Goal: Task Accomplishment & Management: Use online tool/utility

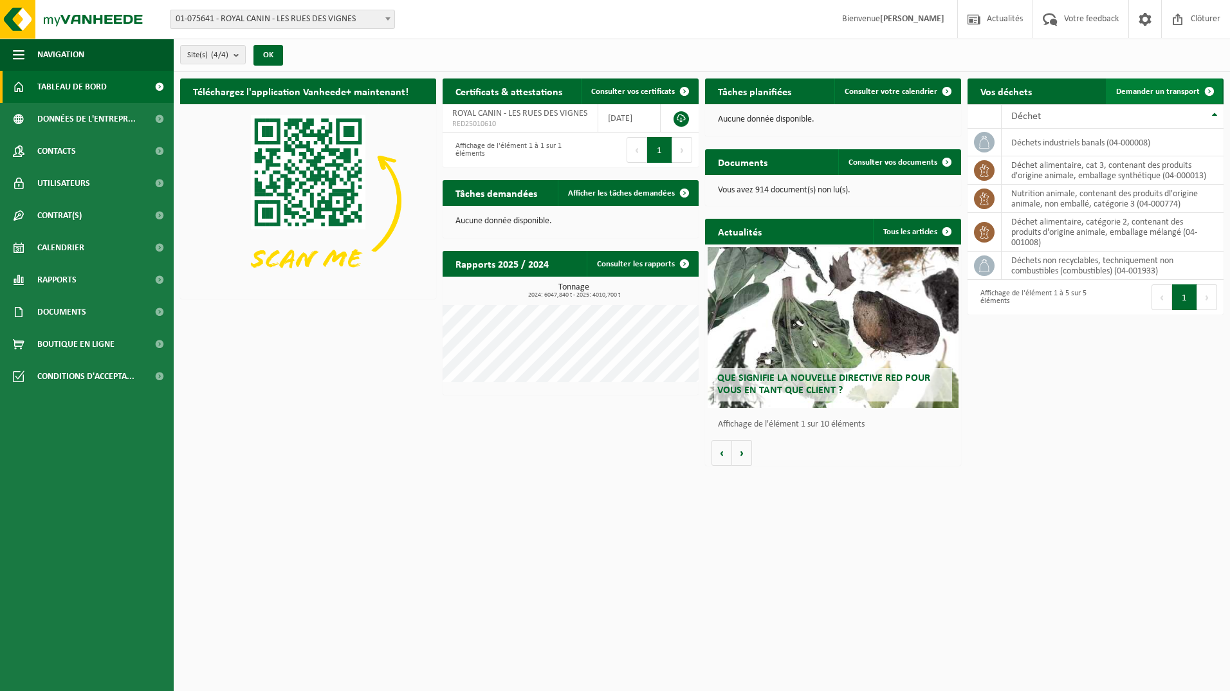
click at [1129, 85] on link "Demander un transport" at bounding box center [1164, 91] width 116 height 26
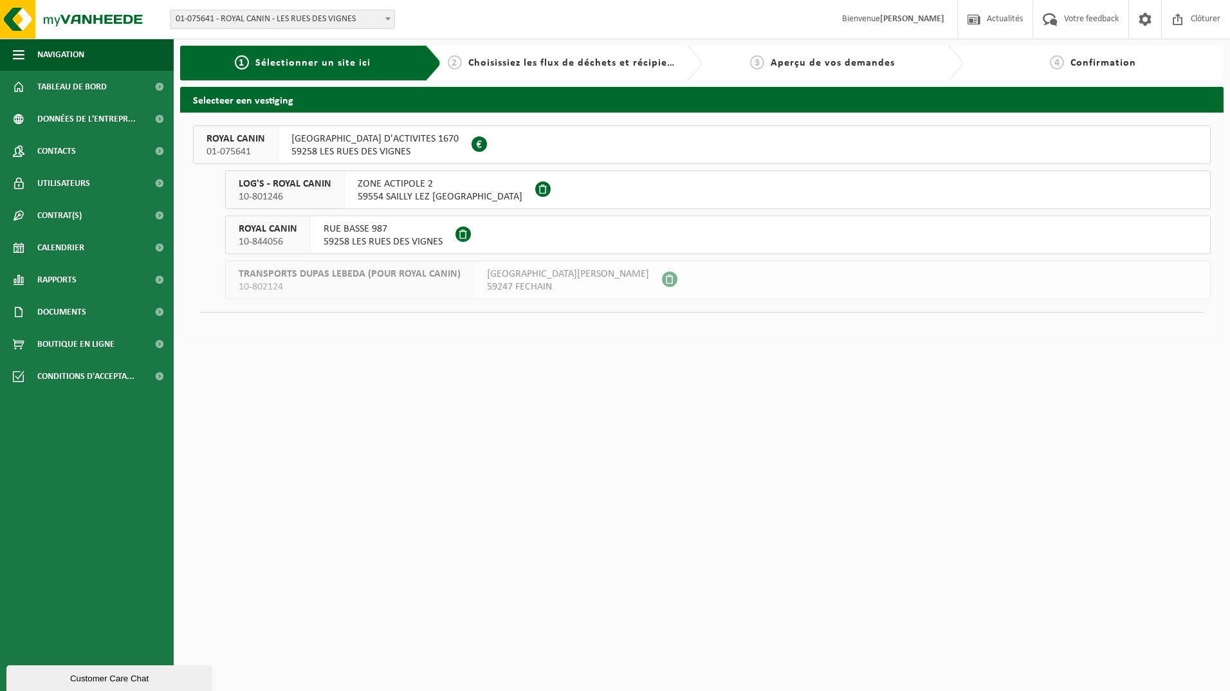
click at [379, 135] on span "RUE HAUTE ZONE D'ACTIVITES 1670" at bounding box center [374, 139] width 167 height 13
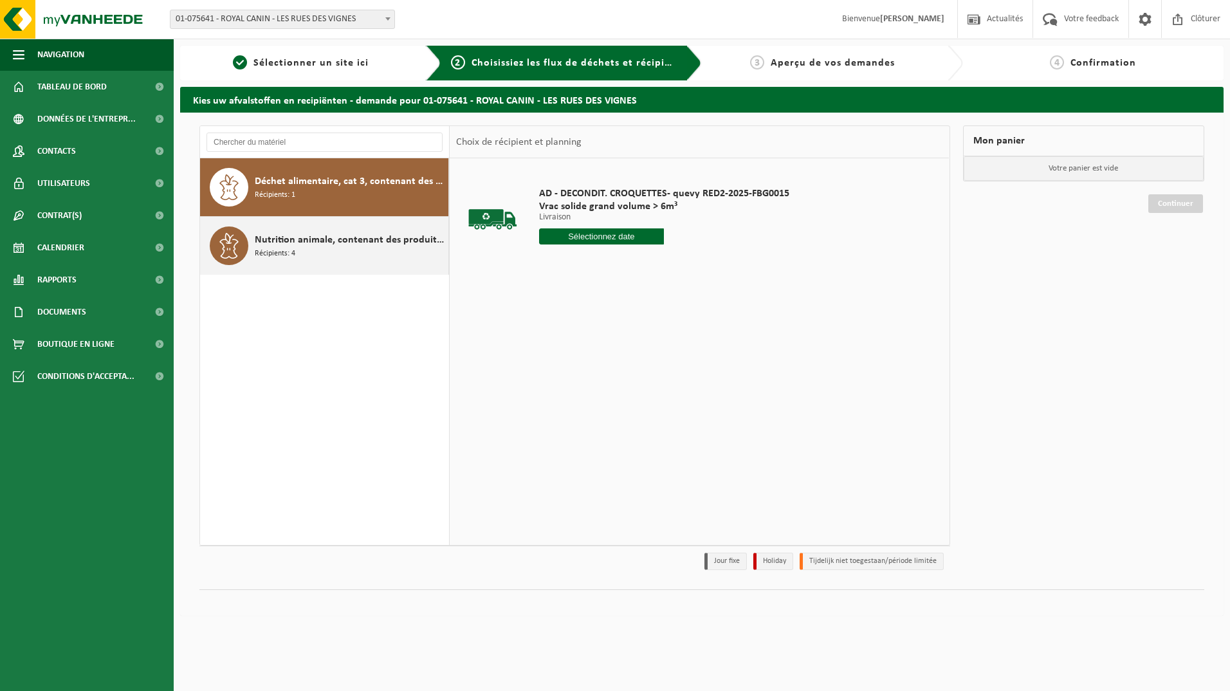
click at [315, 239] on span "Nutrition animale, contenant des produits dl'origine animale, non emballé, caté…" at bounding box center [350, 239] width 190 height 15
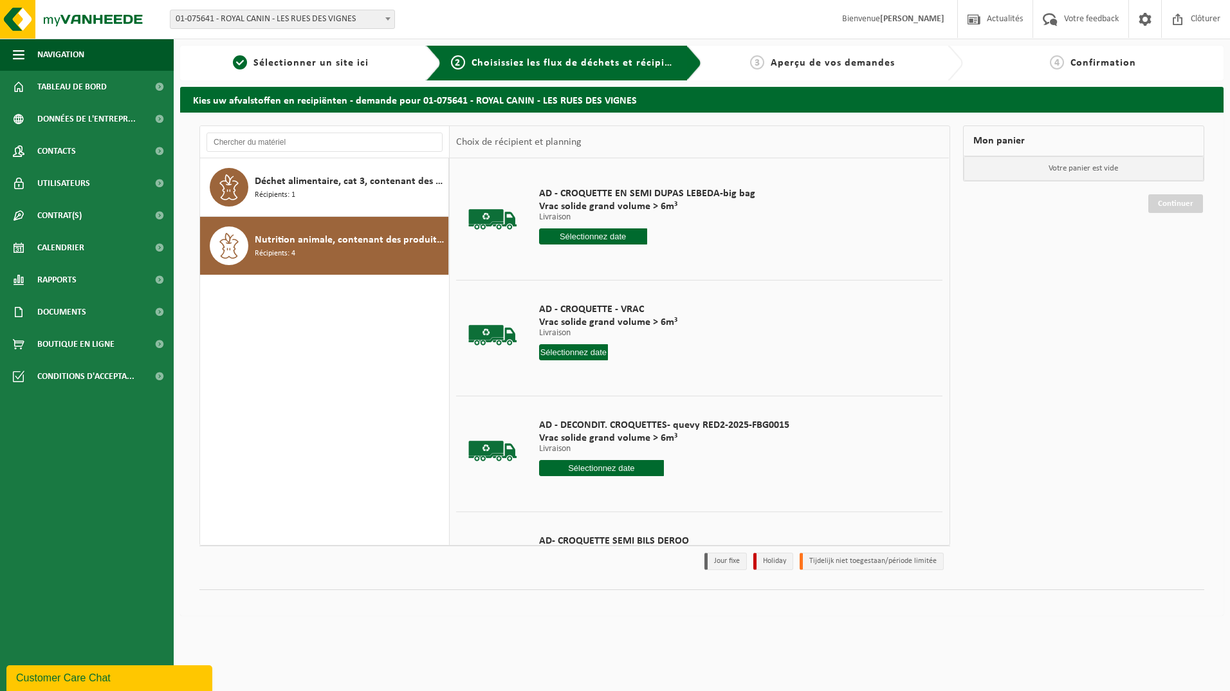
click at [559, 350] on input "text" at bounding box center [573, 352] width 69 height 16
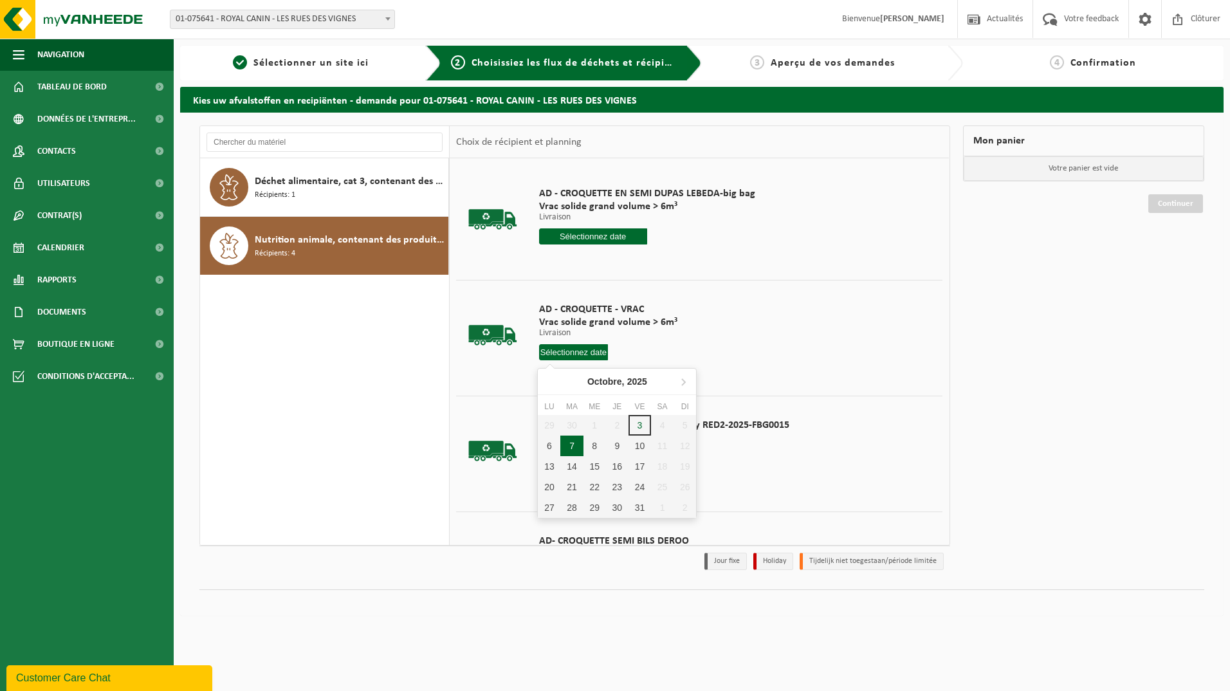
click at [576, 447] on div "7" at bounding box center [571, 446] width 23 height 21
type input "à partir de 2025-10-07"
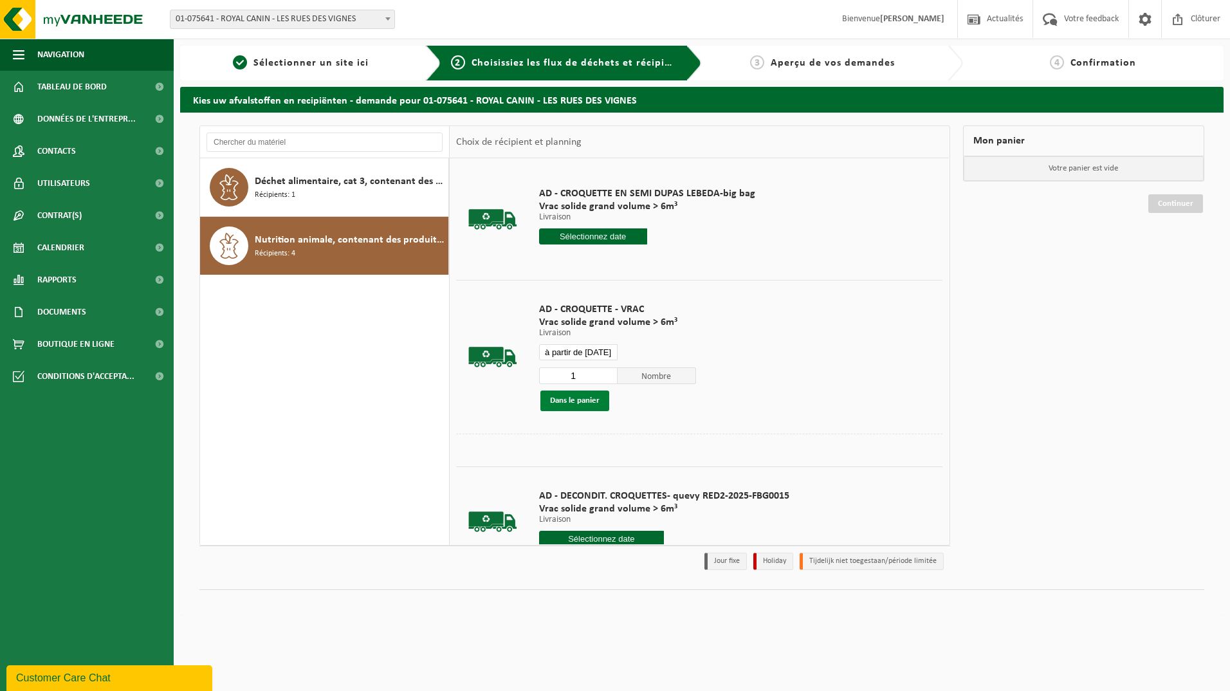
click at [583, 396] on button "Dans le panier" at bounding box center [574, 401] width 69 height 21
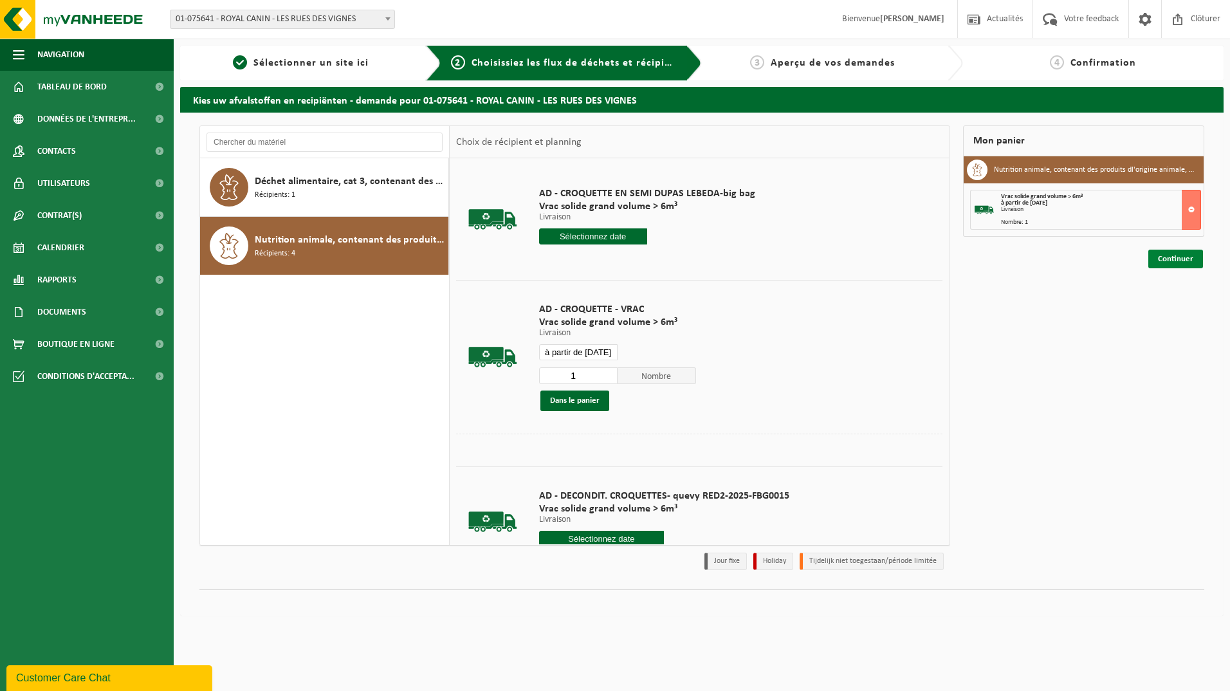
click at [1176, 258] on link "Continuer" at bounding box center [1175, 259] width 55 height 19
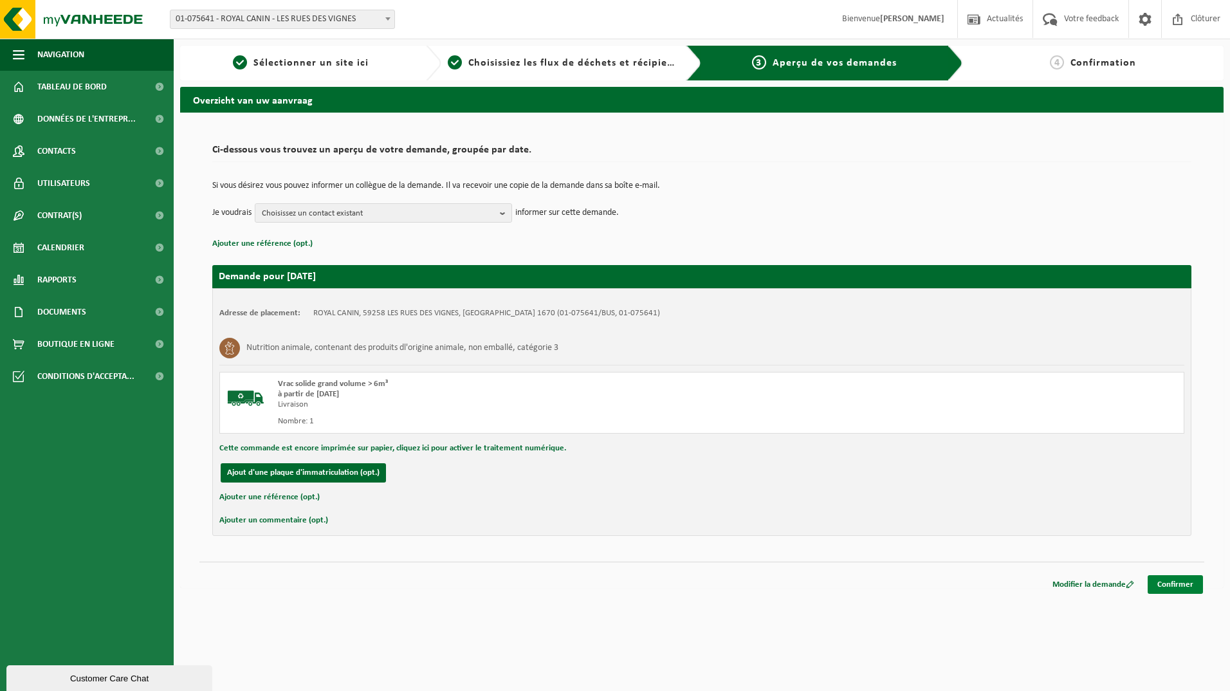
click at [1168, 583] on link "Confirmer" at bounding box center [1175, 584] width 55 height 19
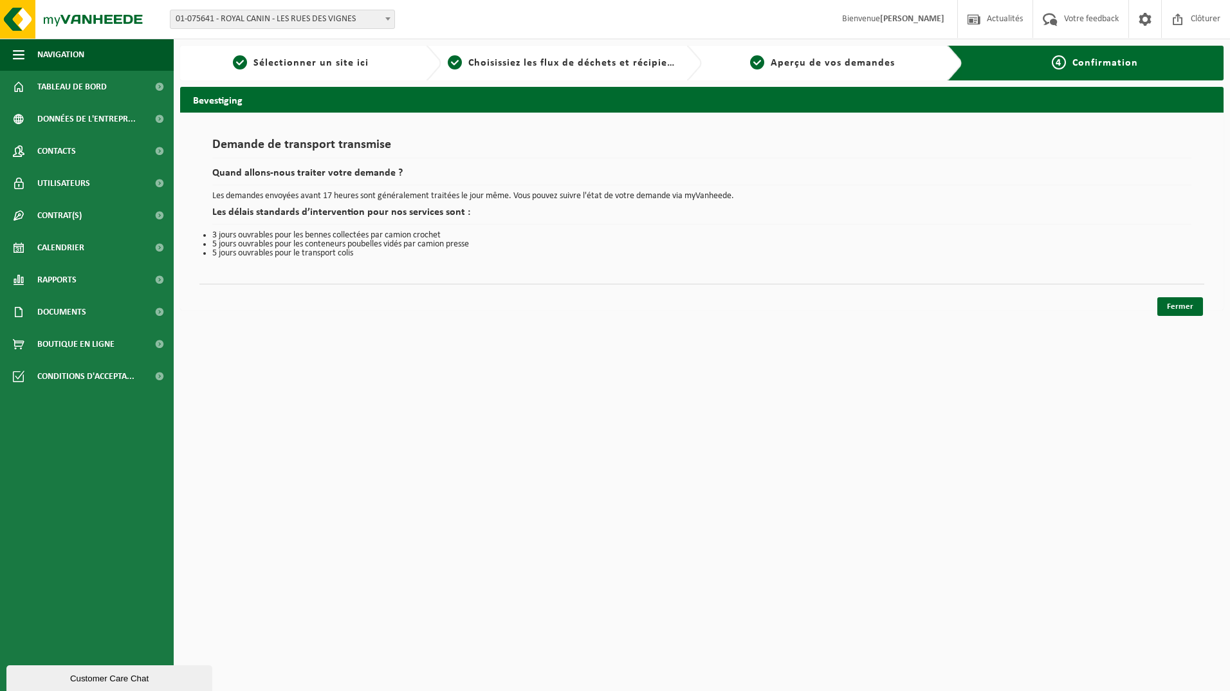
click at [882, 401] on html "Site: 01-075641 - ROYAL CANIN - LES RUES DES VIGNES 10-801246 - LOG'S - [GEOGRA…" at bounding box center [615, 345] width 1230 height 691
